Goal: Find specific page/section: Find specific page/section

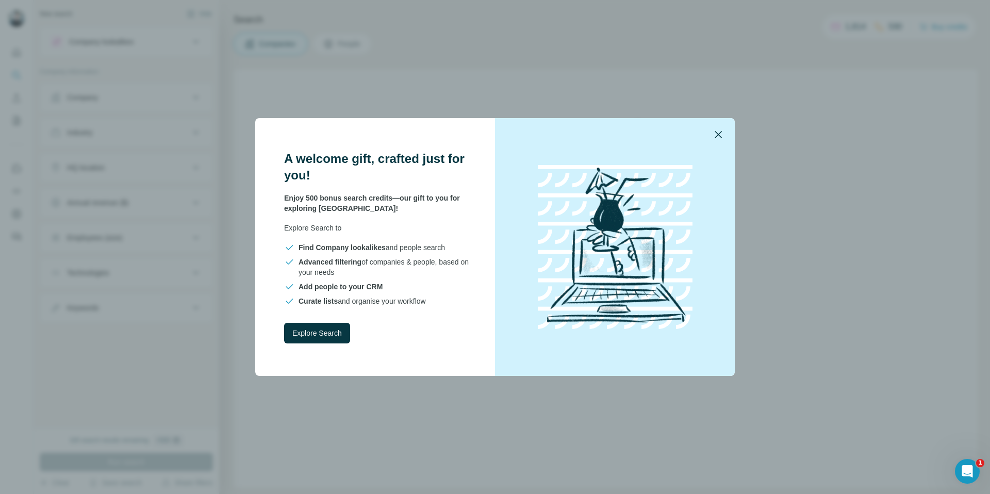
click at [720, 136] on icon "button" at bounding box center [718, 134] width 7 height 7
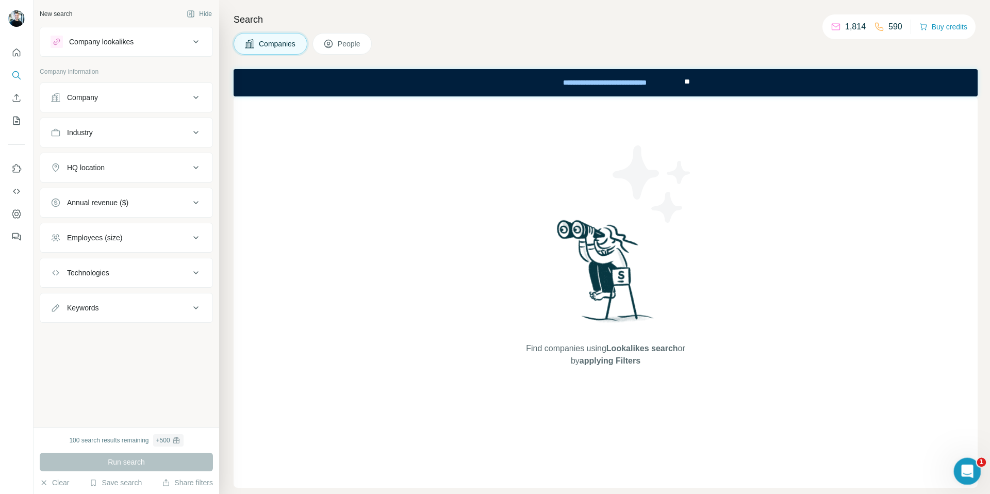
click at [964, 465] on icon "Ouvrir le Messenger Intercom" at bounding box center [966, 470] width 17 height 17
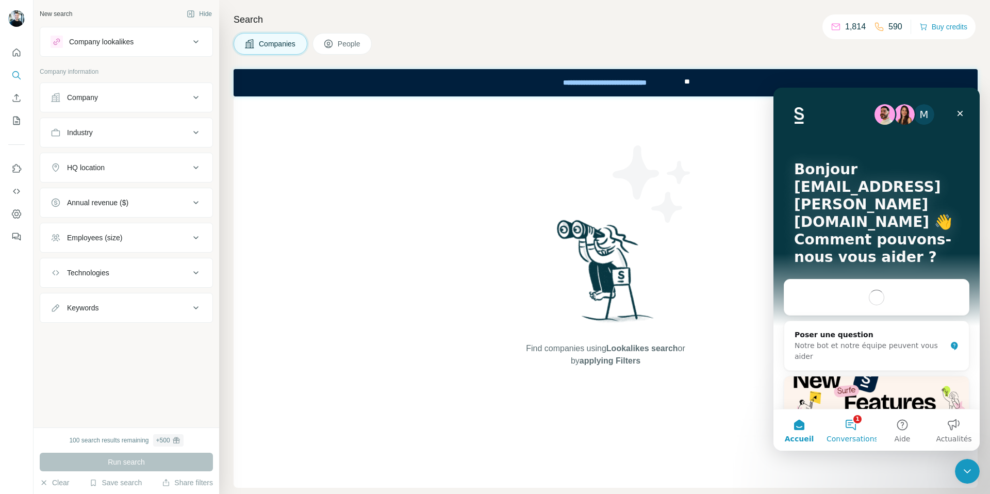
click at [857, 418] on button "1 Conversations" at bounding box center [851, 429] width 52 height 41
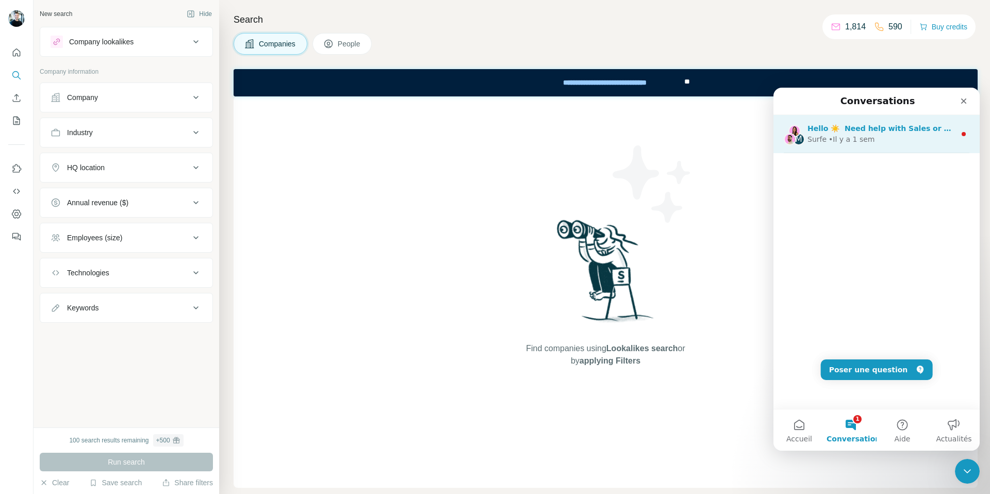
click at [915, 144] on div "Surfe • Il y a 1 sem" at bounding box center [882, 139] width 148 height 11
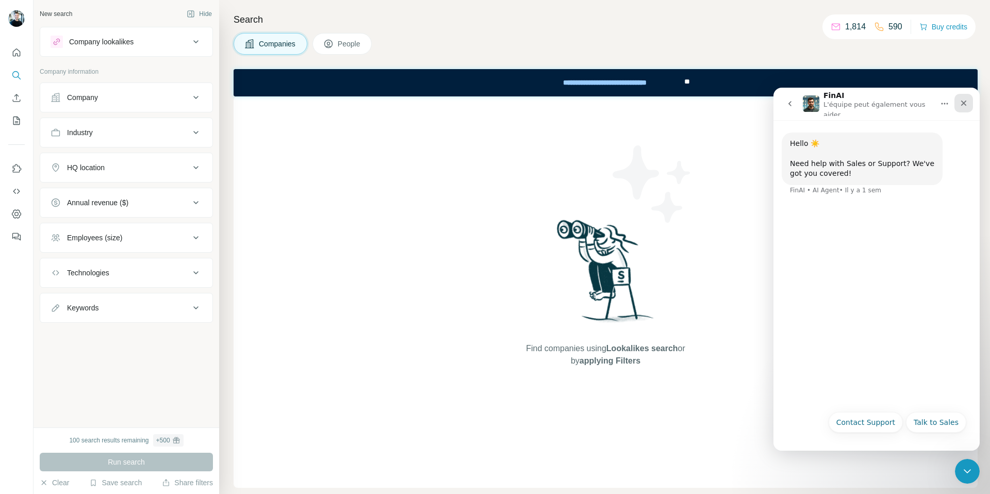
click at [962, 106] on icon "Fermer" at bounding box center [964, 103] width 8 height 8
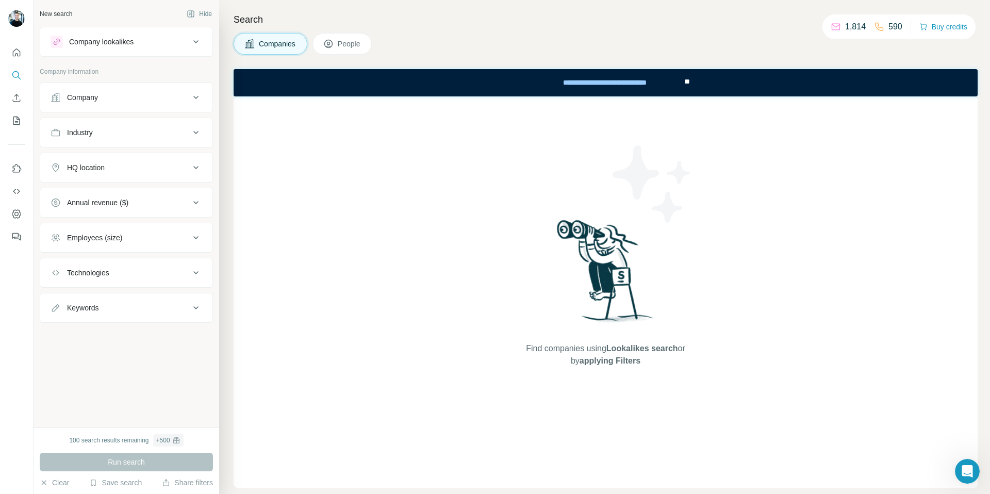
click at [81, 48] on button "Company lookalikes" at bounding box center [126, 41] width 172 height 25
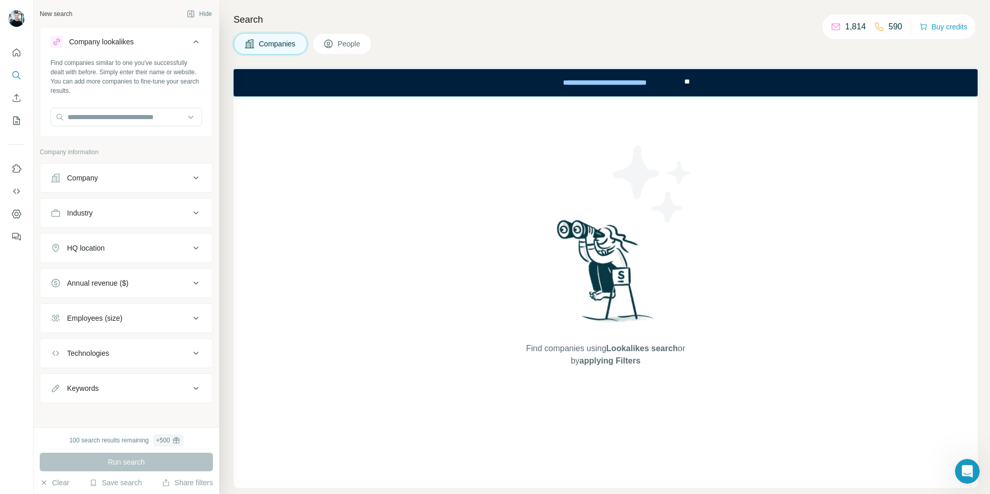
click at [89, 52] on button "Company lookalikes" at bounding box center [126, 43] width 172 height 29
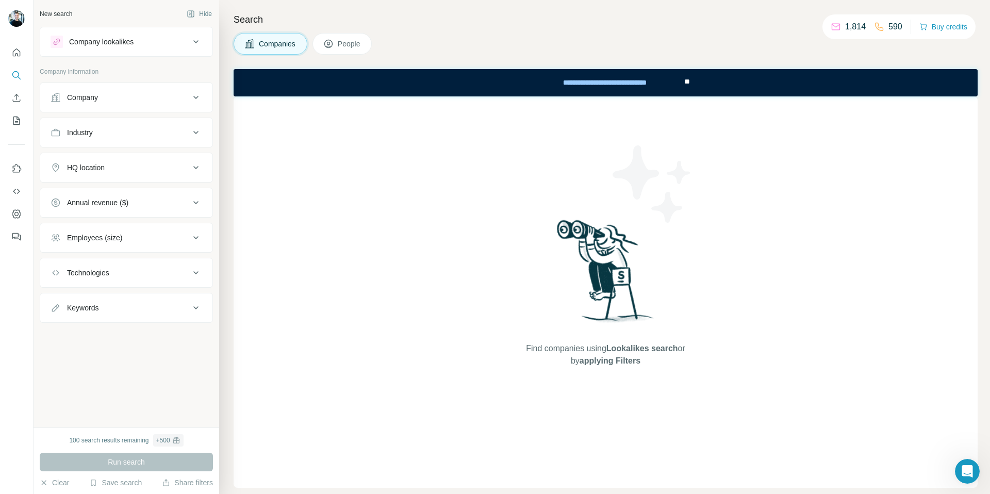
click at [89, 52] on button "Company lookalikes" at bounding box center [126, 41] width 172 height 25
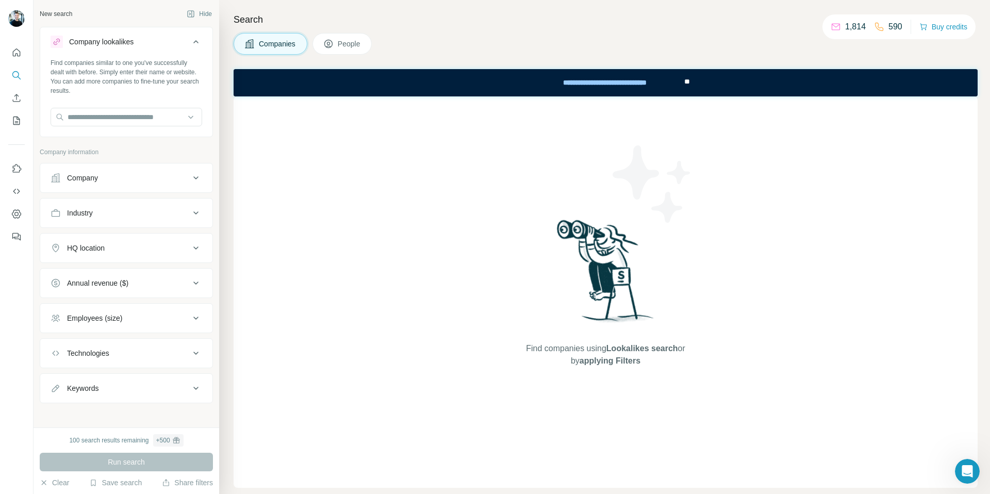
click at [89, 52] on button "Company lookalikes" at bounding box center [126, 43] width 172 height 29
